Goal: Task Accomplishment & Management: Complete application form

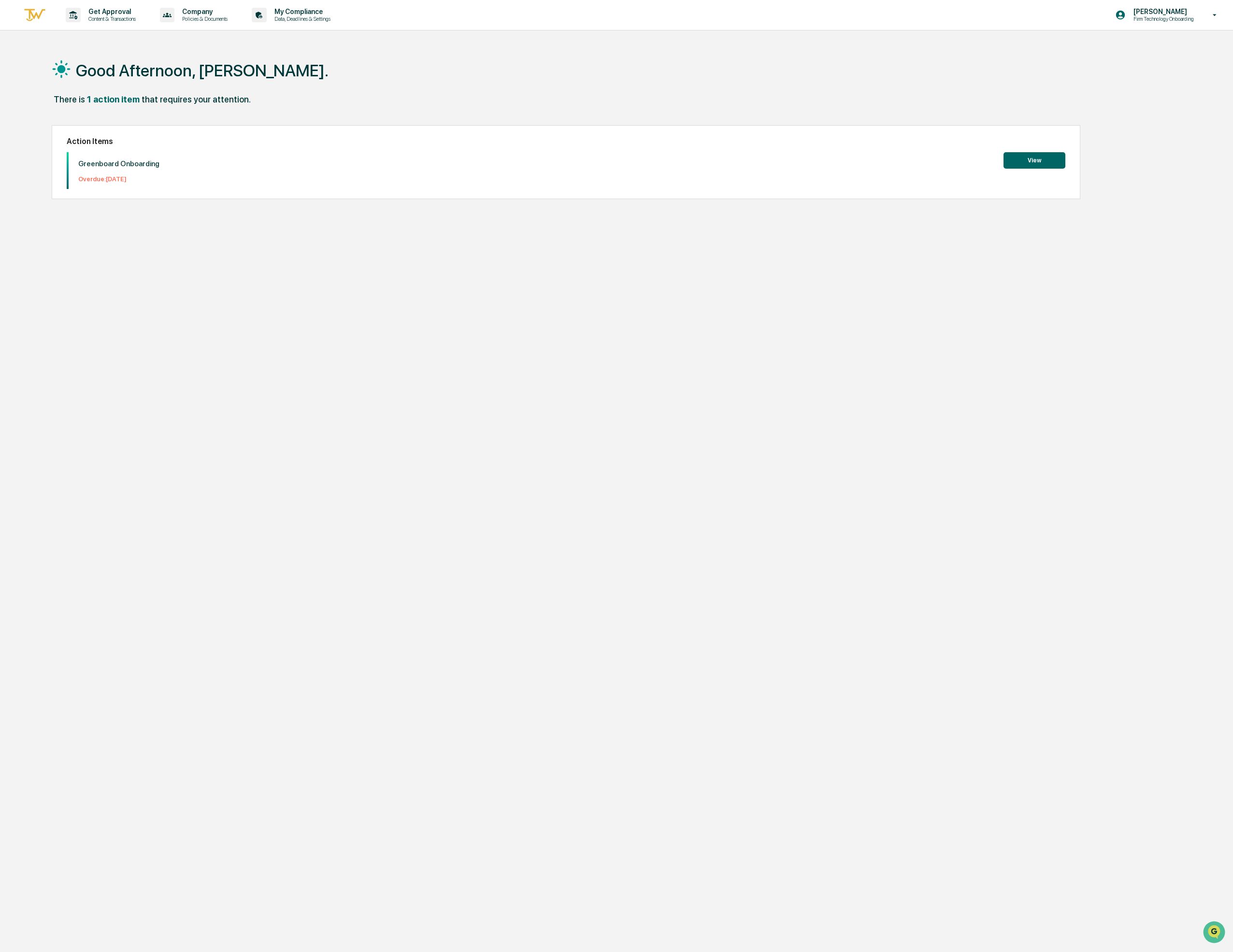
click at [1037, 160] on button "View" at bounding box center [1034, 160] width 61 height 16
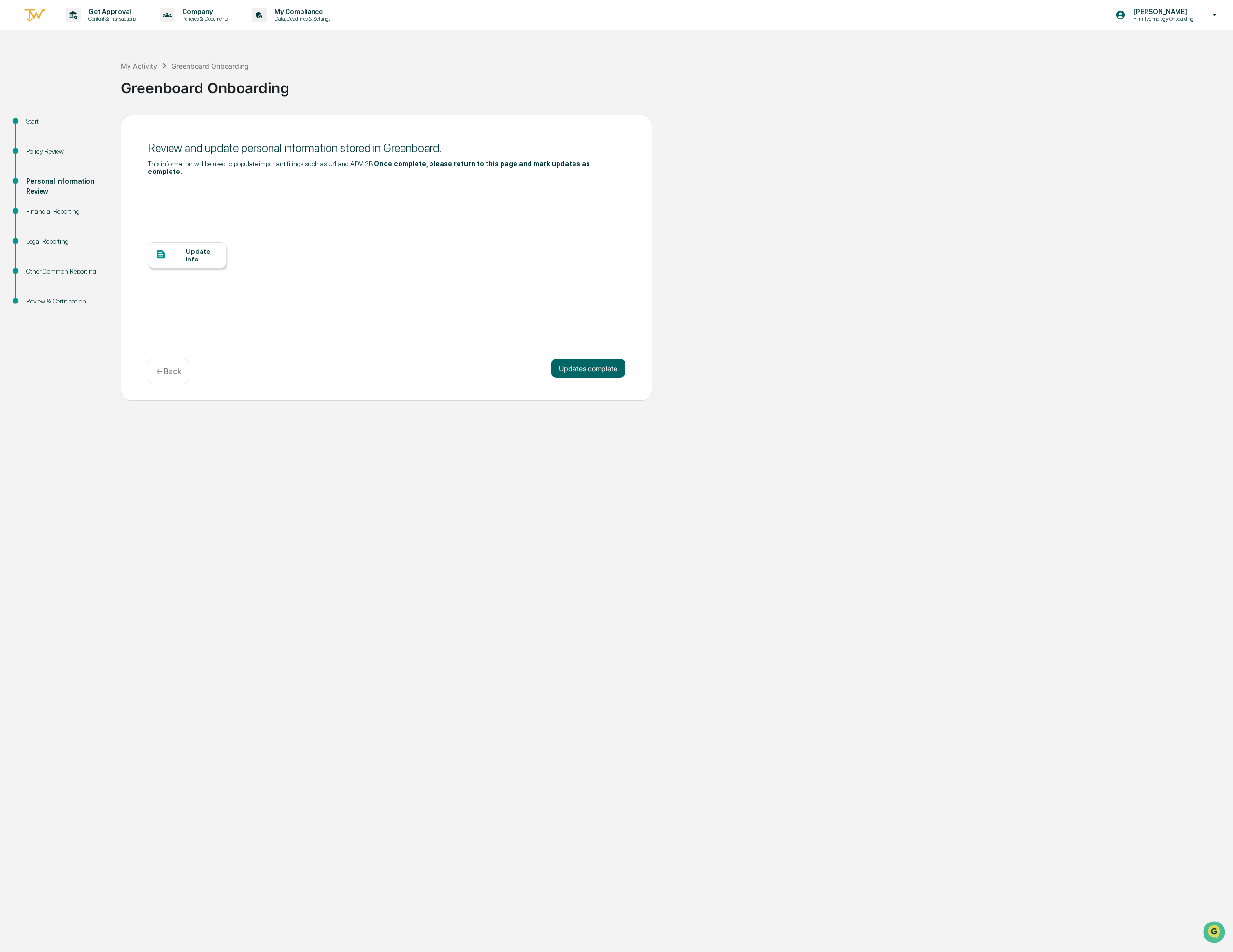
click at [43, 275] on div "Other Common Reporting" at bounding box center [66, 271] width 79 height 10
click at [198, 253] on div "Update Info" at bounding box center [202, 255] width 32 height 15
click at [52, 213] on div "Financial Reporting" at bounding box center [66, 211] width 79 height 10
click at [590, 370] on button "Updates complete" at bounding box center [588, 368] width 74 height 19
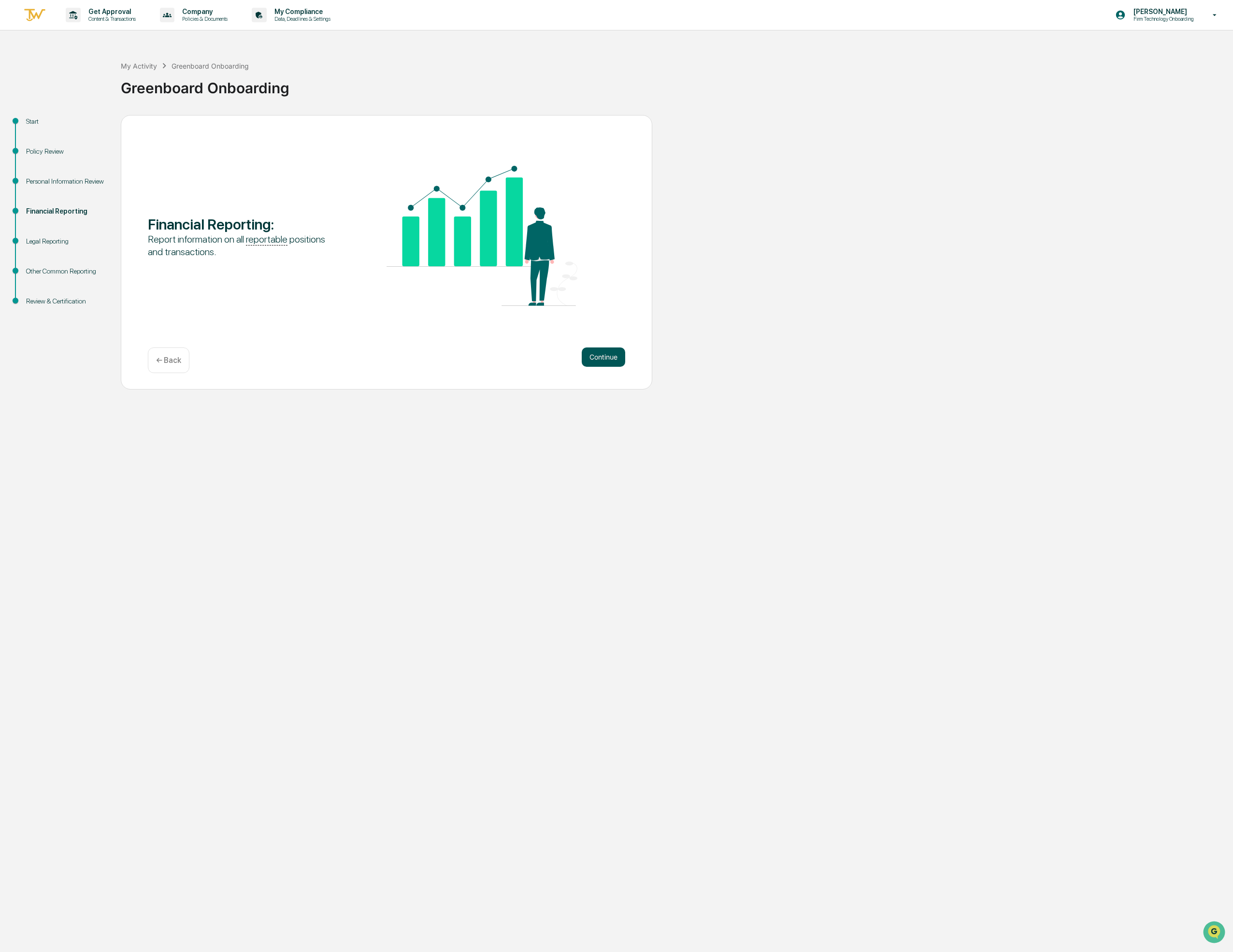
click at [603, 357] on button "Continue" at bounding box center [603, 356] width 43 height 19
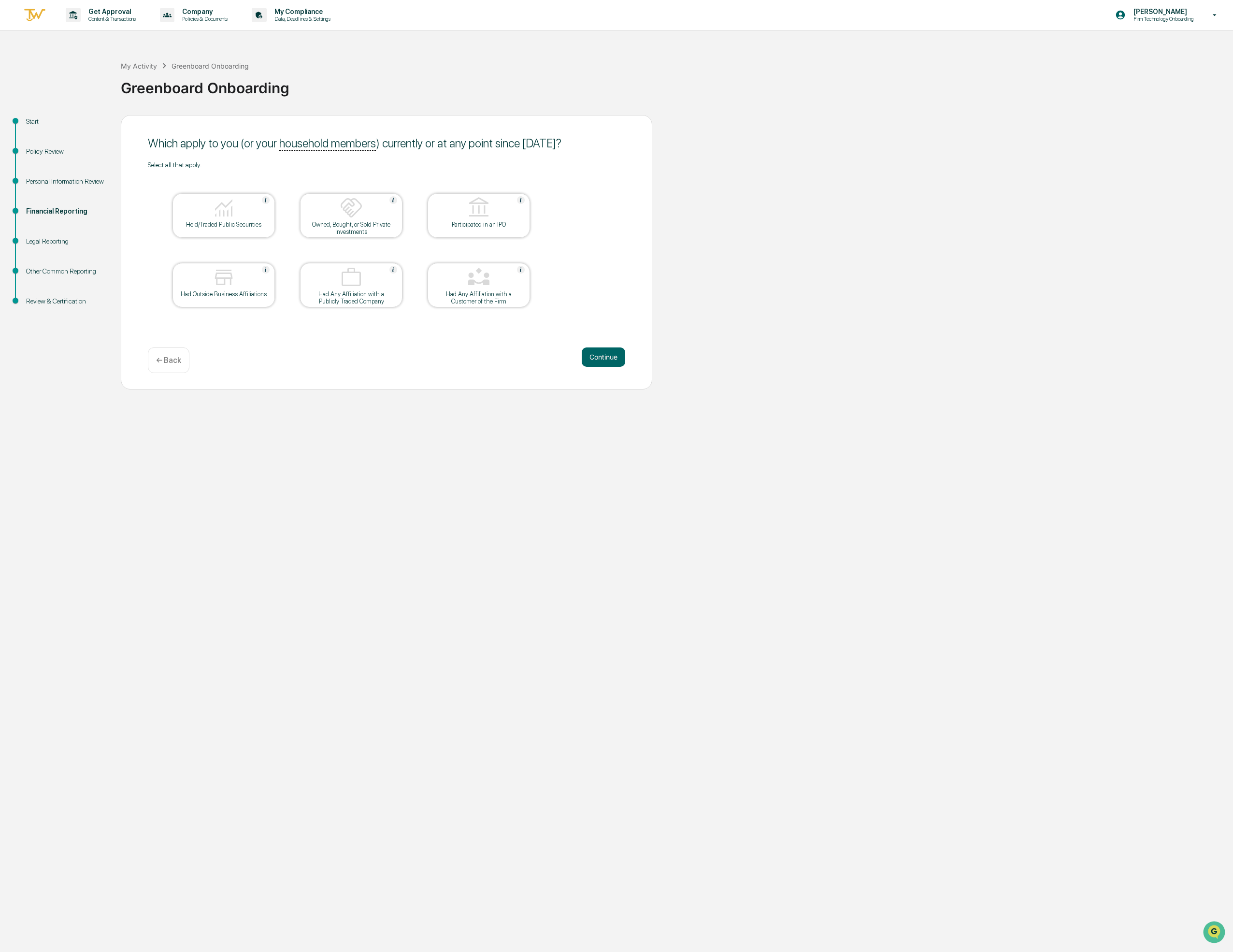
click at [224, 282] on img at bounding box center [223, 277] width 24 height 24
click at [205, 271] on div at bounding box center [224, 278] width 96 height 25
click at [599, 358] on button "Continue" at bounding box center [603, 356] width 43 height 19
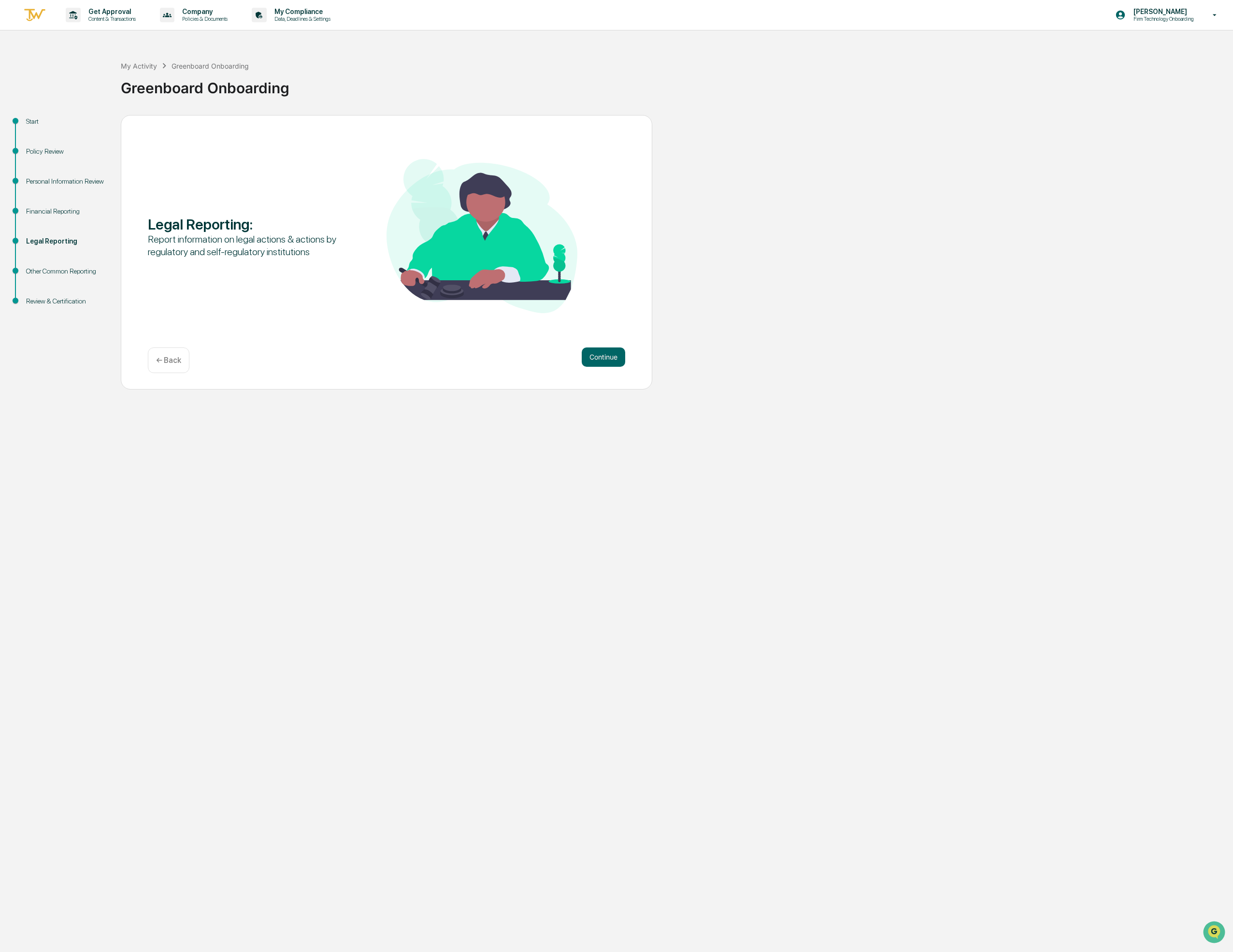
click at [170, 361] on p "← Back" at bounding box center [168, 360] width 26 height 9
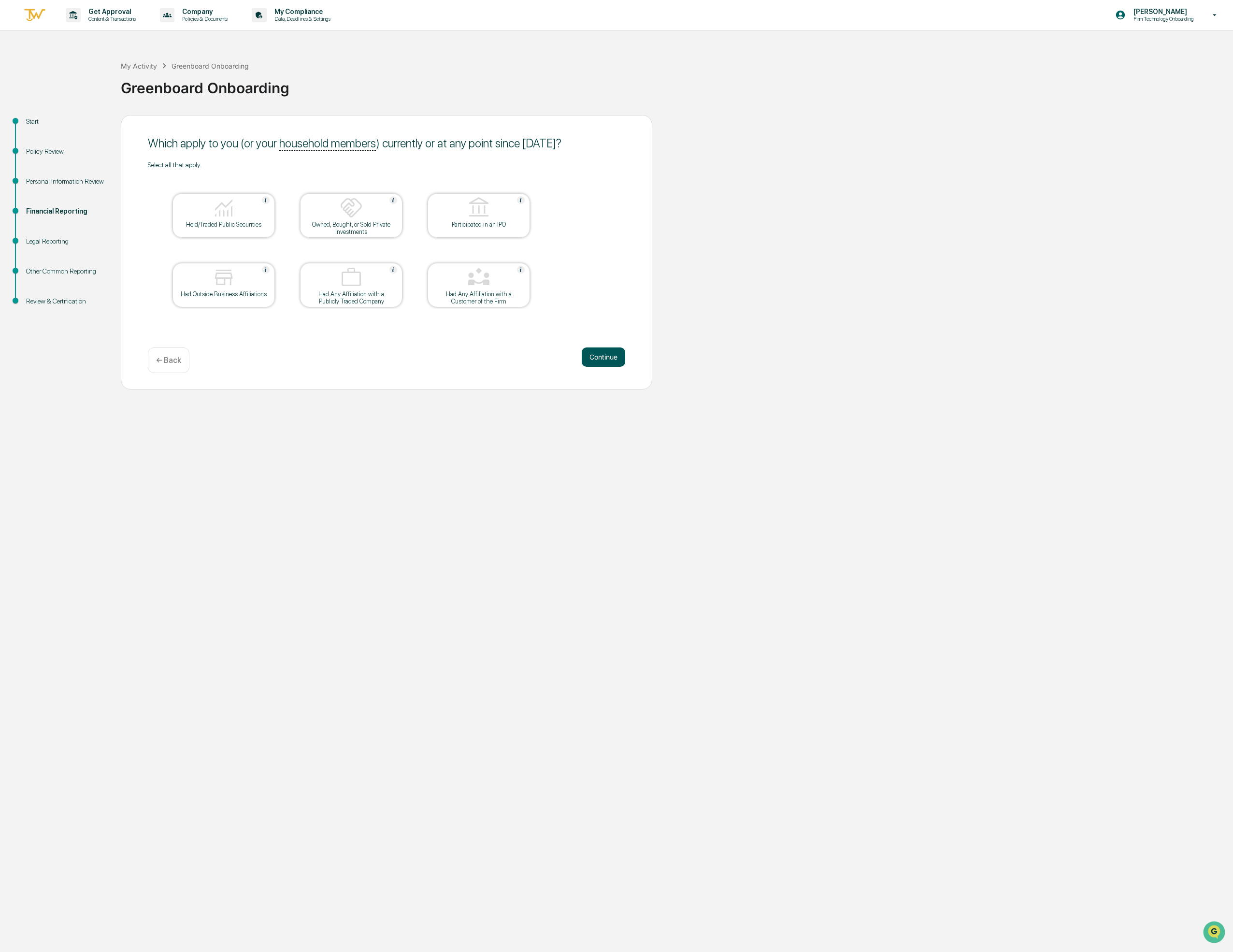
click at [604, 358] on button "Continue" at bounding box center [603, 356] width 43 height 19
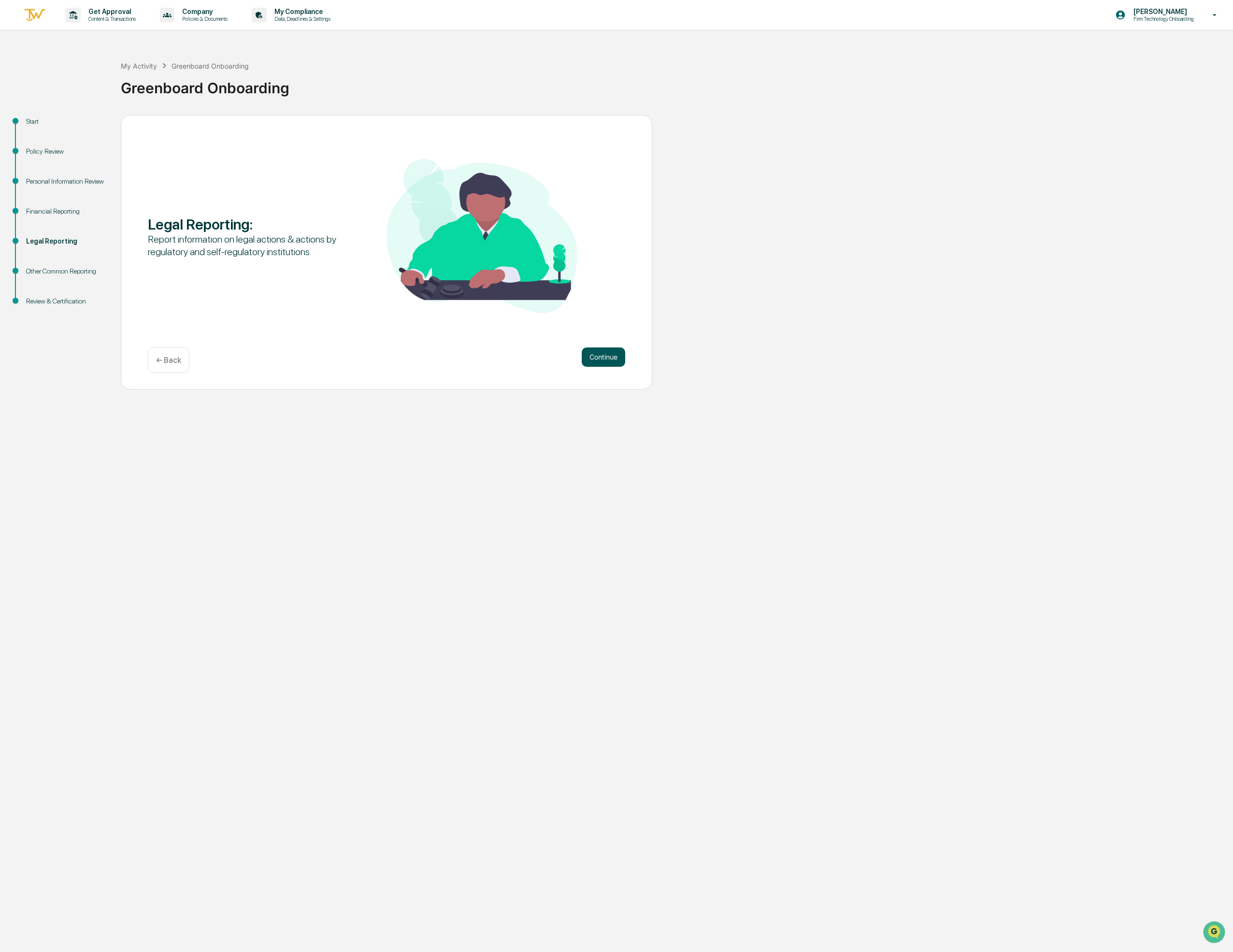
click at [603, 358] on button "Continue" at bounding box center [603, 356] width 43 height 19
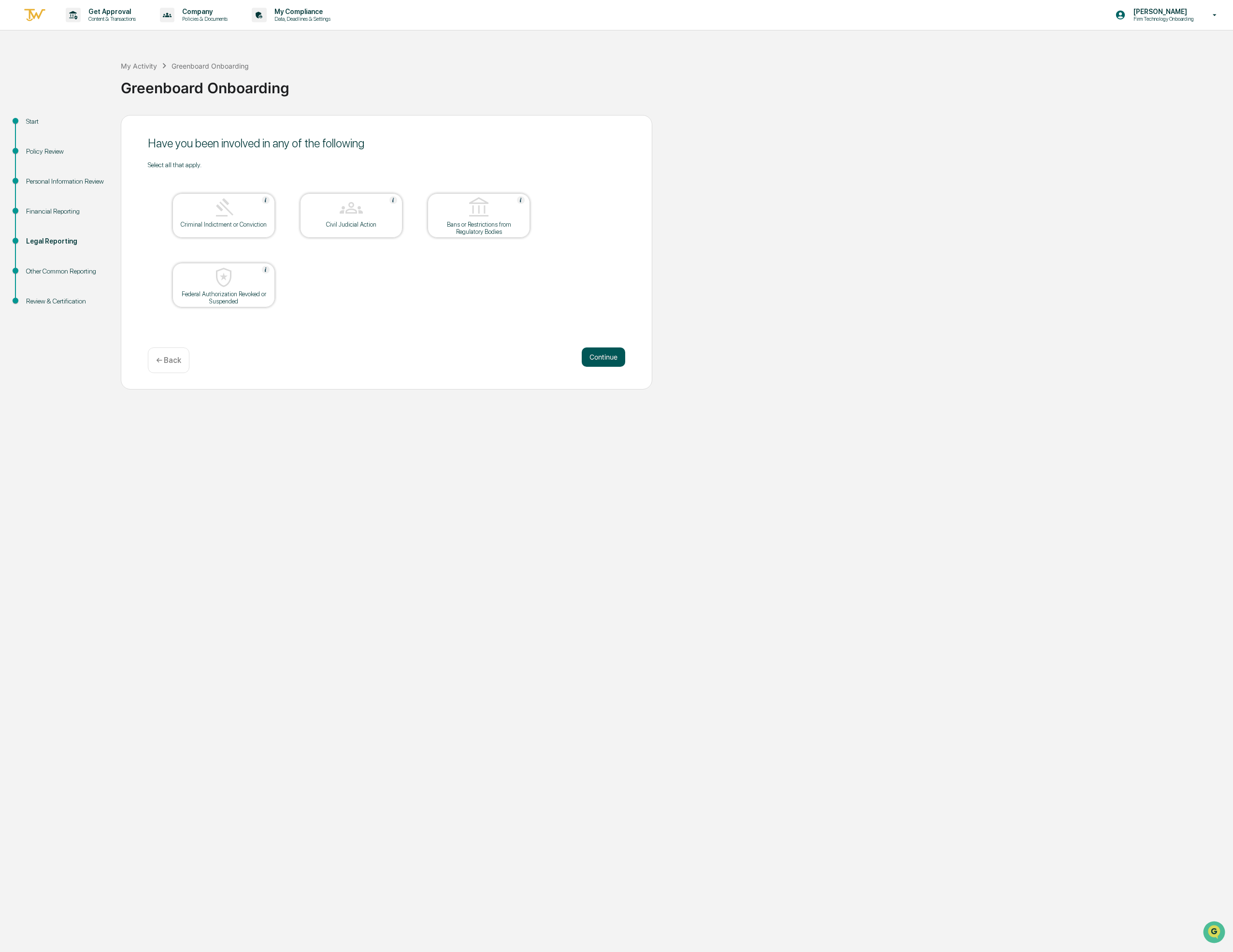
click at [606, 357] on button "Continue" at bounding box center [603, 356] width 43 height 19
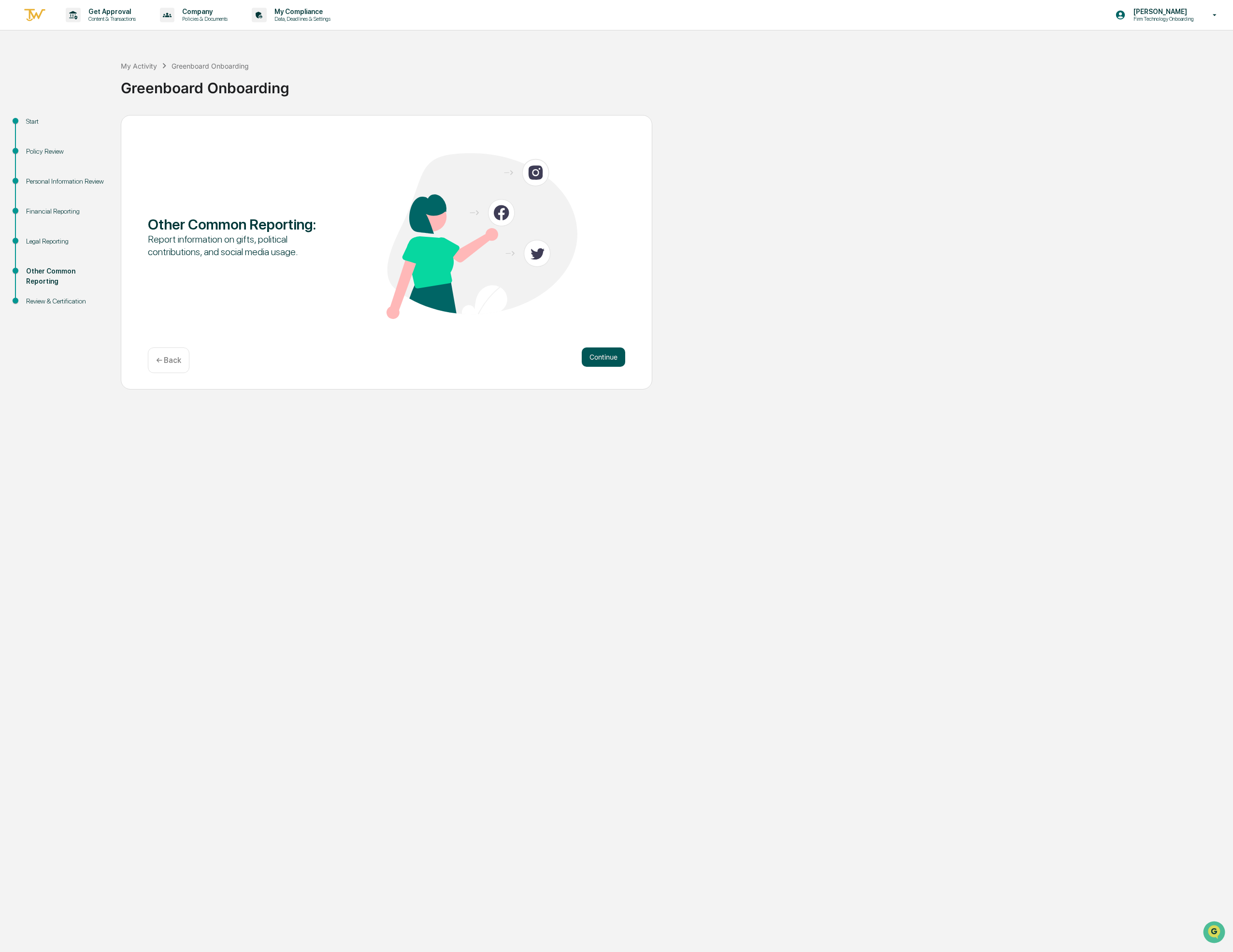
click at [605, 356] on button "Continue" at bounding box center [603, 356] width 43 height 19
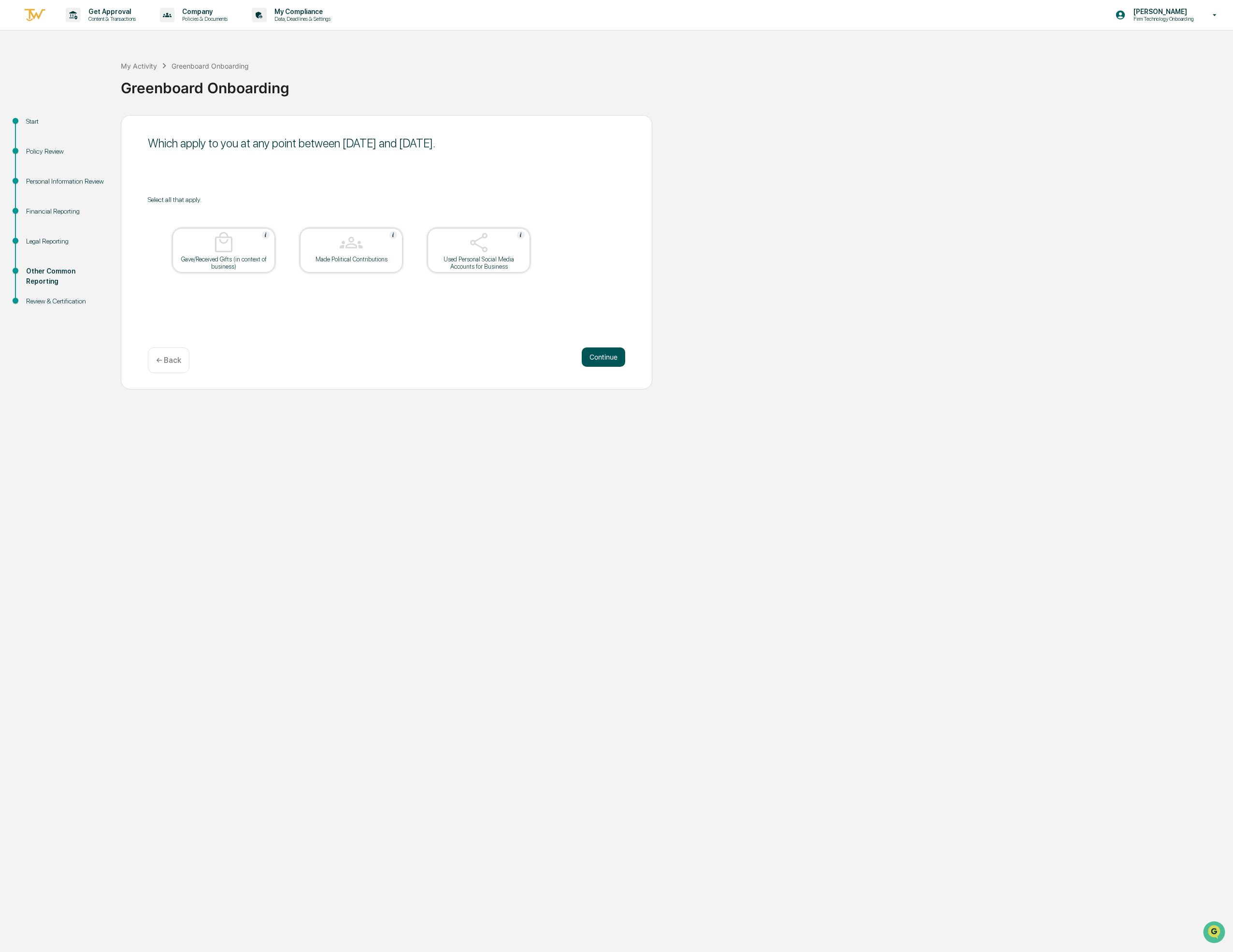
click at [604, 357] on button "Continue" at bounding box center [603, 356] width 43 height 19
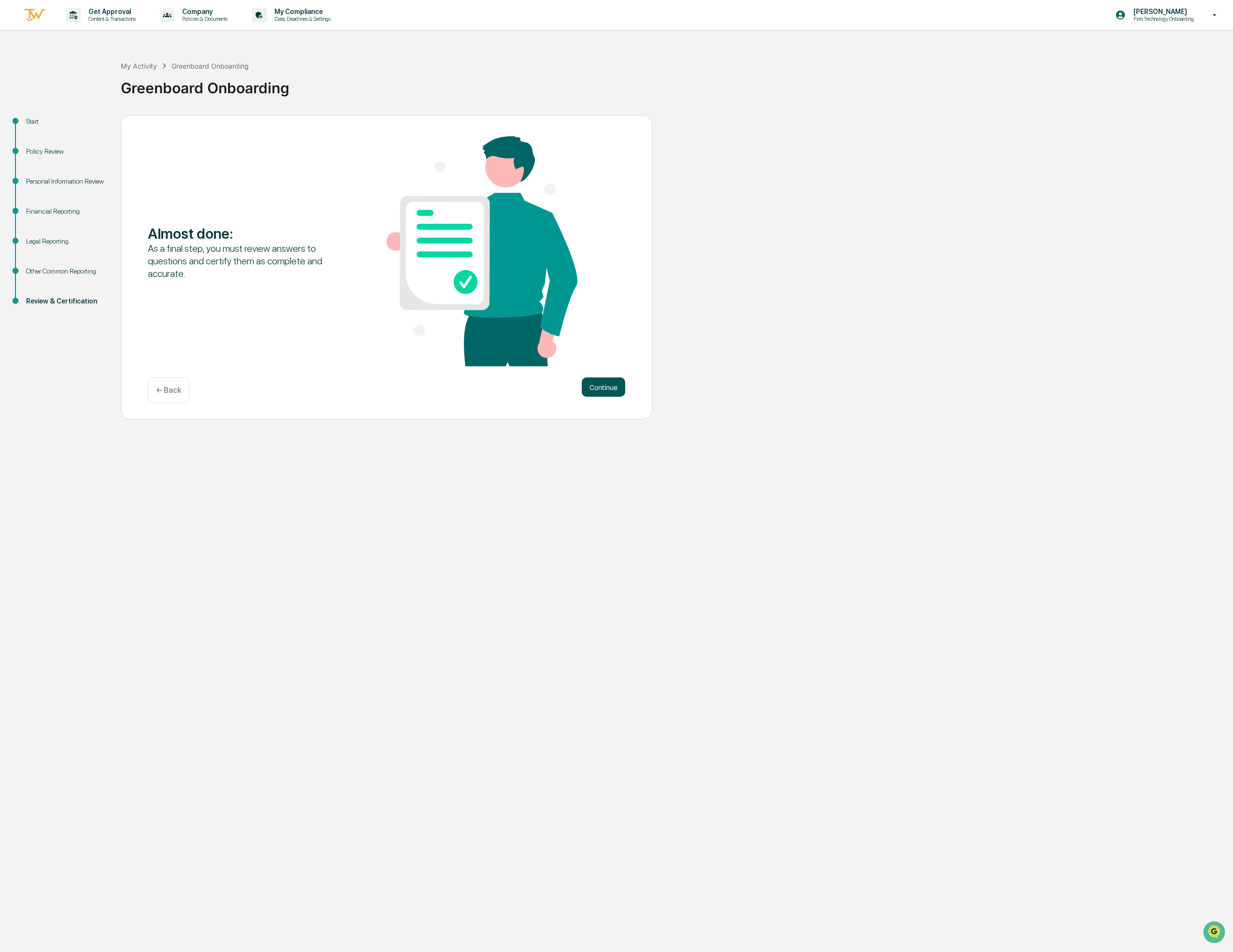
click at [611, 386] on button "Continue" at bounding box center [603, 387] width 43 height 19
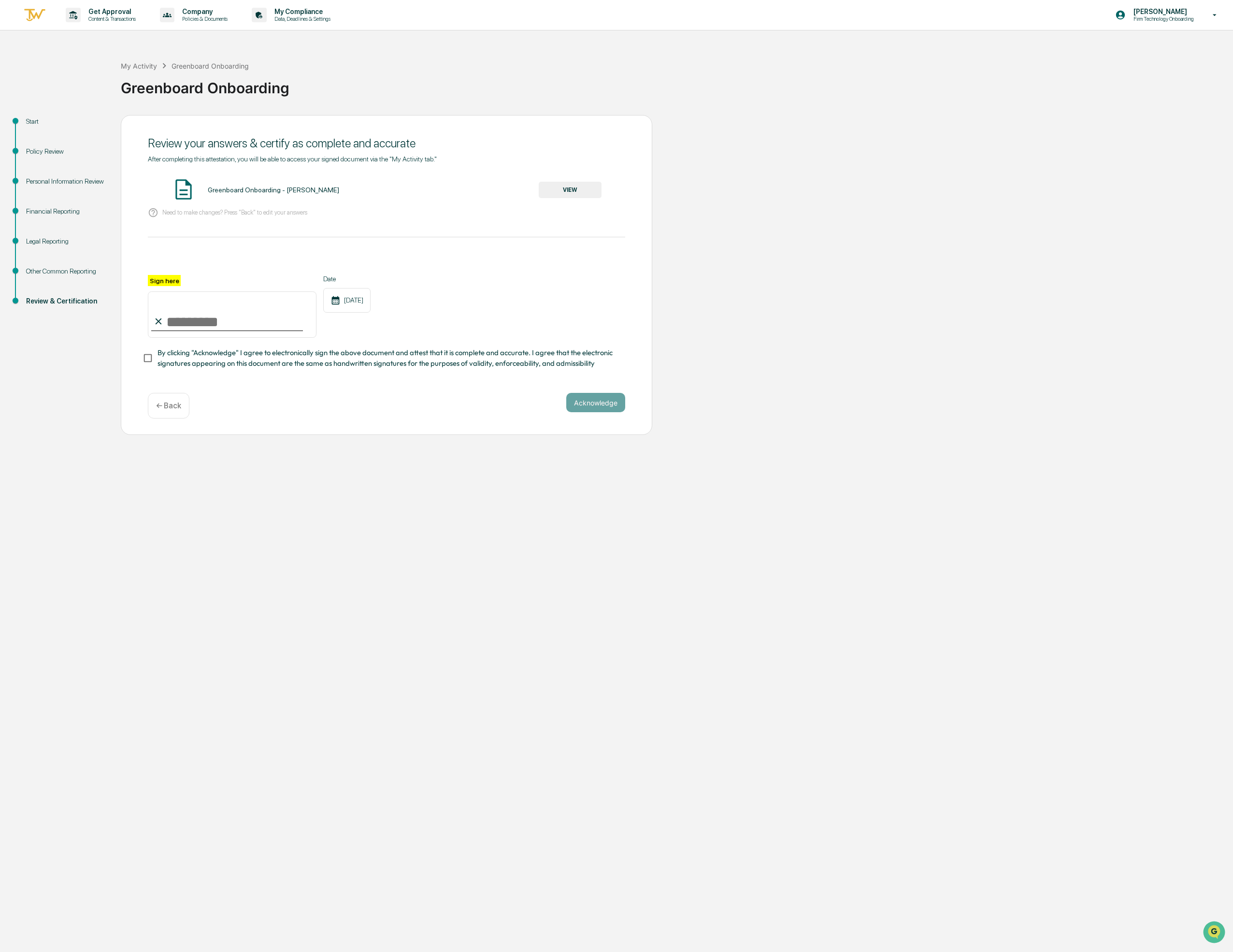
click at [576, 190] on button "VIEW" at bounding box center [570, 189] width 62 height 16
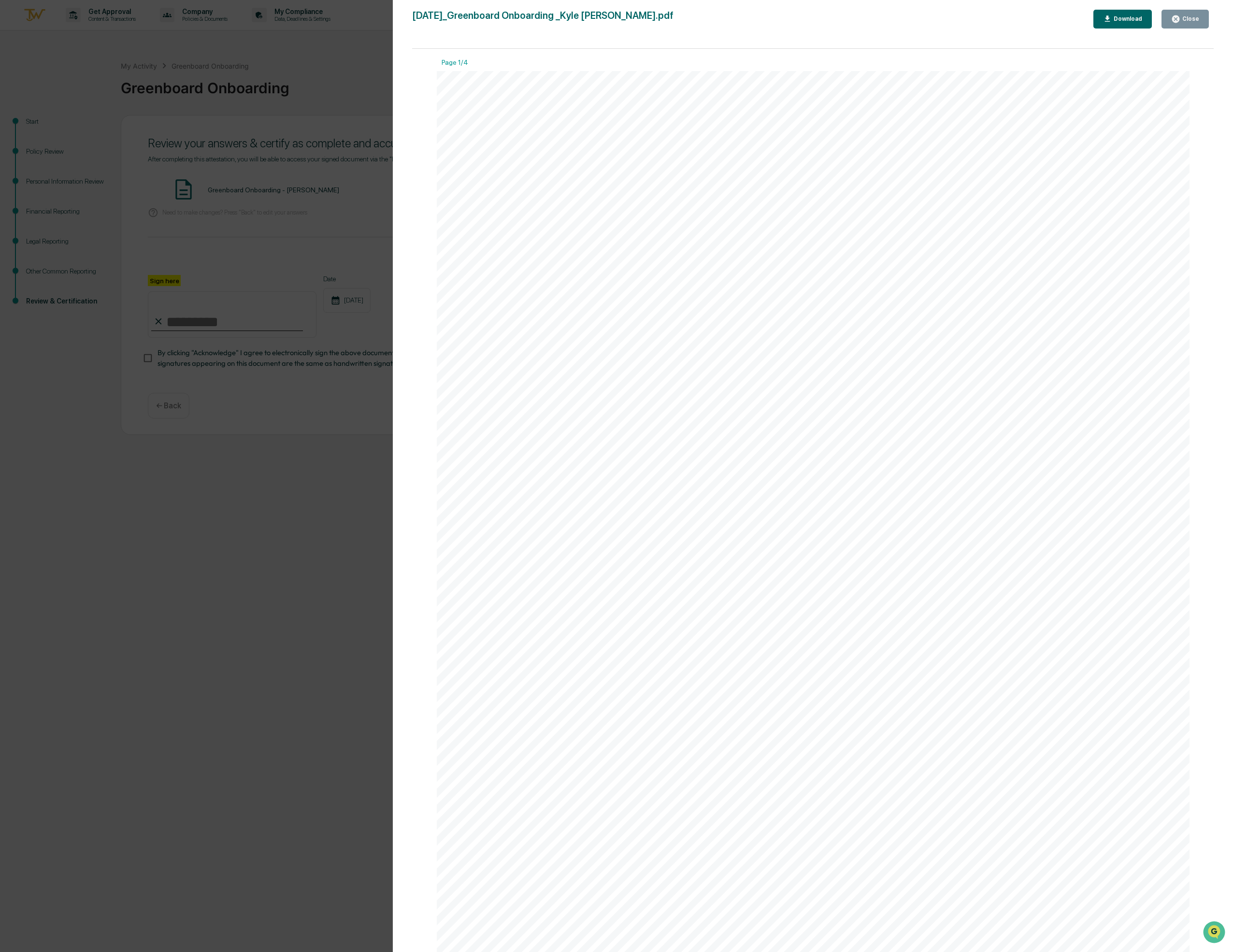
click at [1188, 16] on div "Close" at bounding box center [1190, 18] width 19 height 7
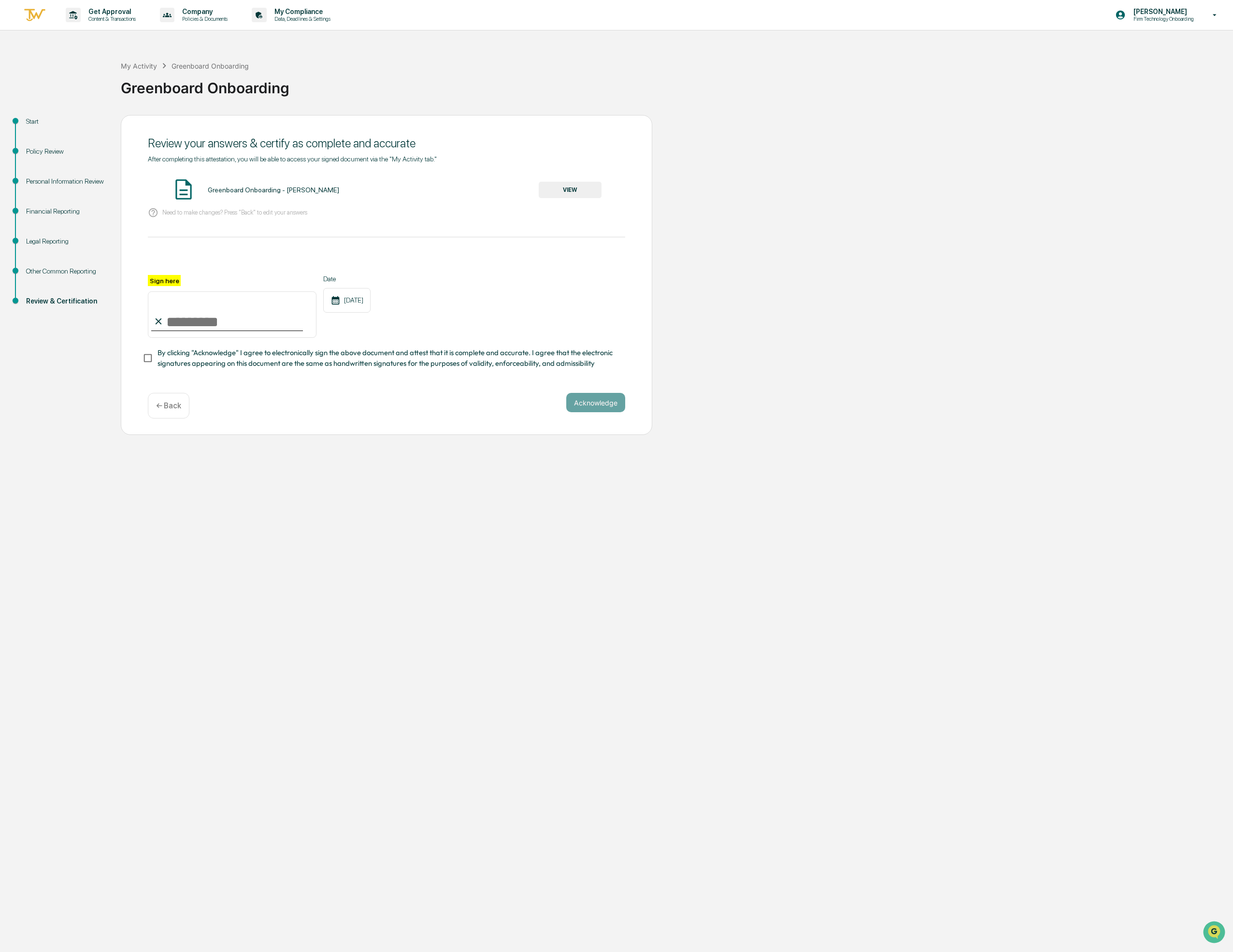
click at [169, 320] on input "Sign here" at bounding box center [232, 314] width 168 height 46
type input "**********"
click at [532, 355] on span "By clicking "Acknowledge" I agree to electronically sign the above document and…" at bounding box center [388, 357] width 460 height 22
click at [587, 399] on button "Acknowledge" at bounding box center [596, 403] width 59 height 19
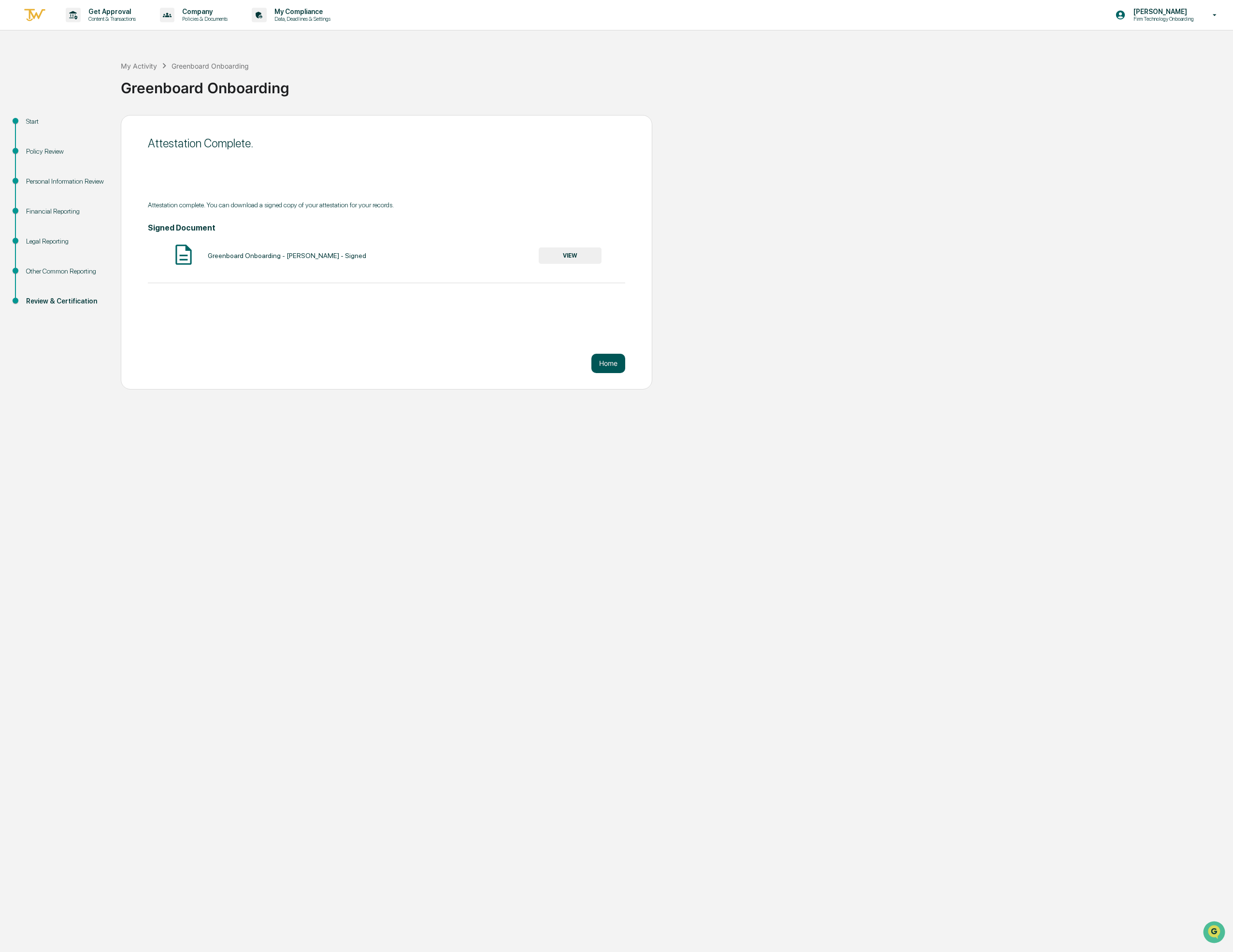
click at [606, 366] on button "Home" at bounding box center [609, 363] width 34 height 19
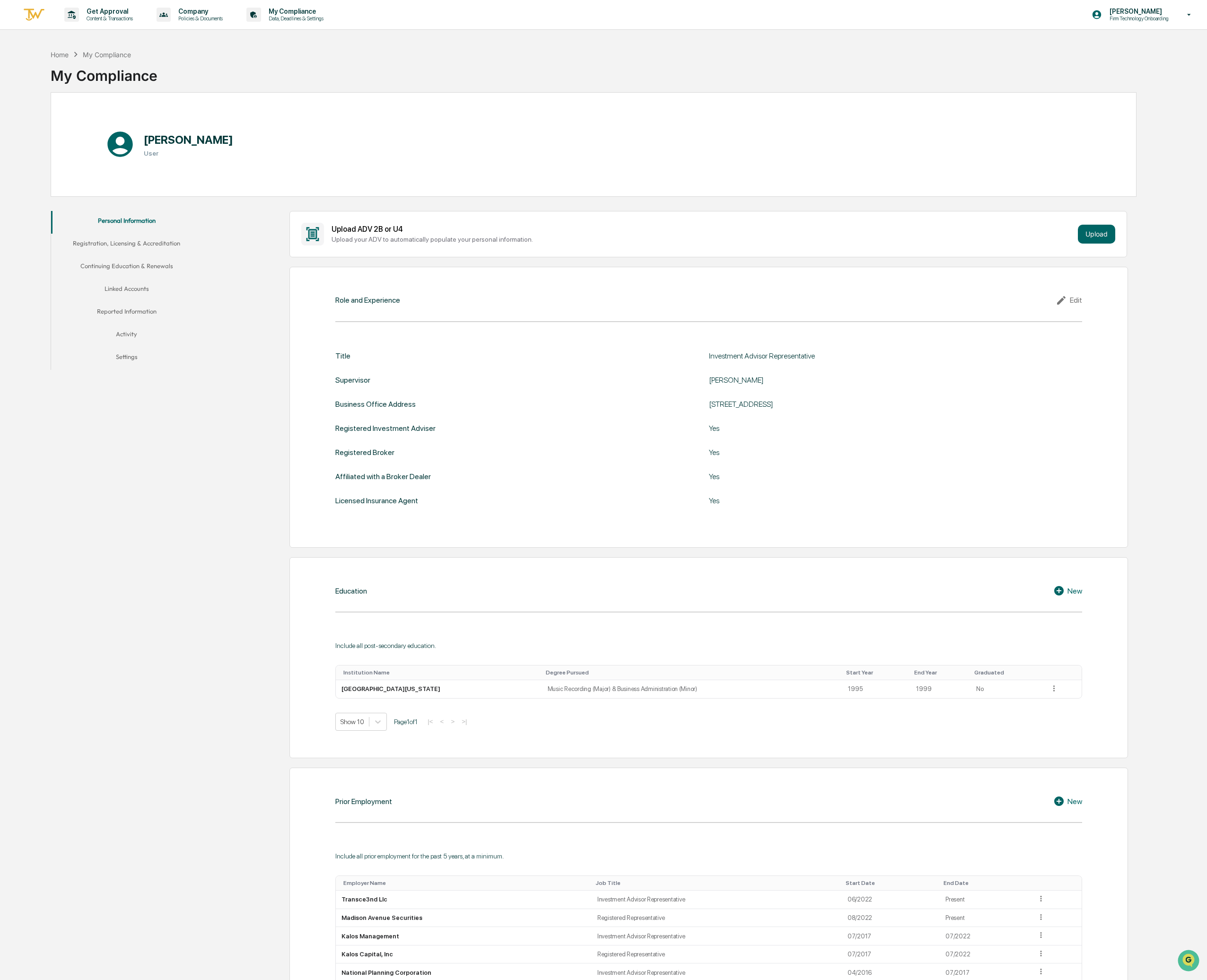
click at [136, 287] on button "Linked Accounts" at bounding box center [127, 291] width 152 height 23
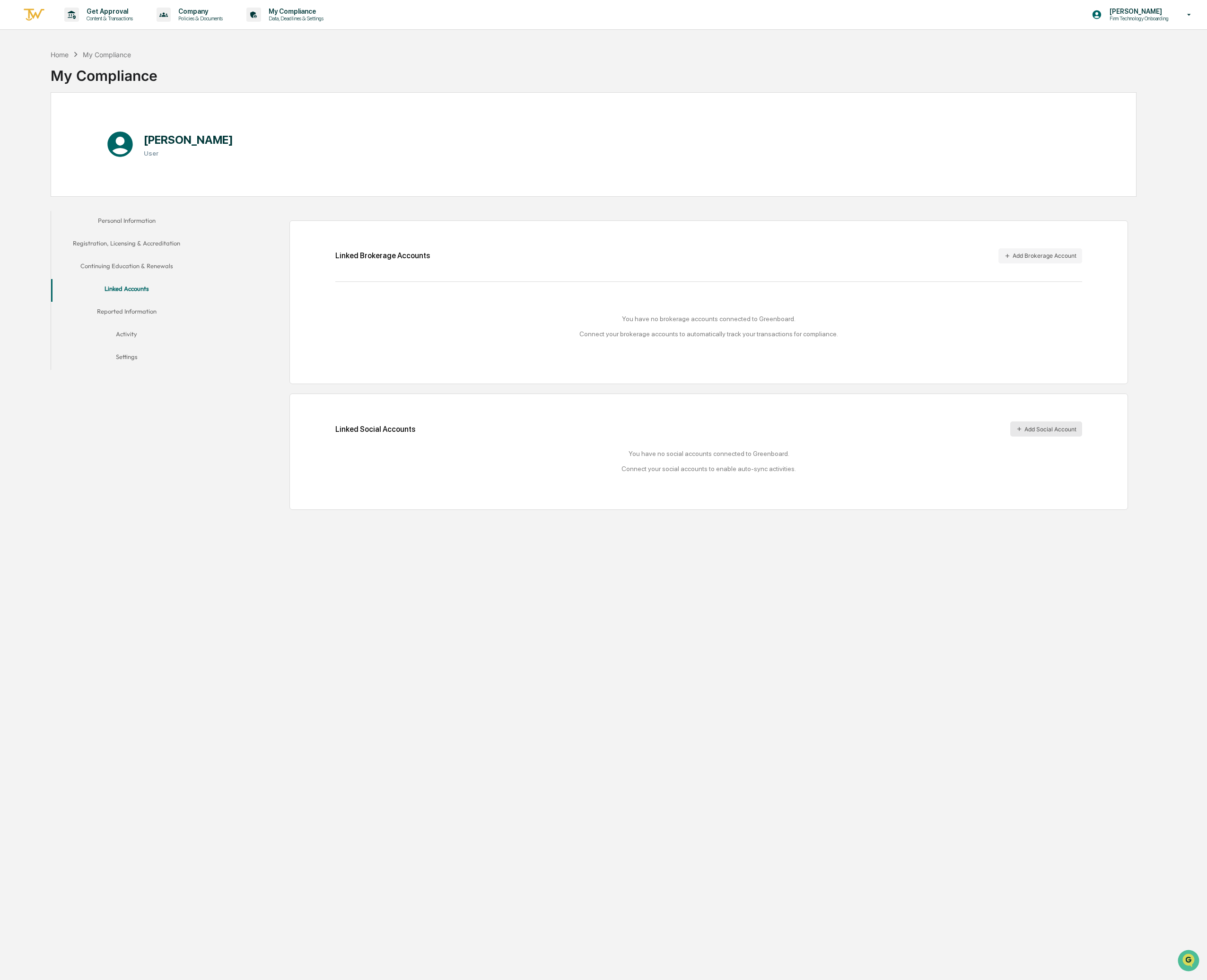
click at [1059, 433] on button "Add Social Account" at bounding box center [1047, 428] width 72 height 15
